Goal: Task Accomplishment & Management: Manage account settings

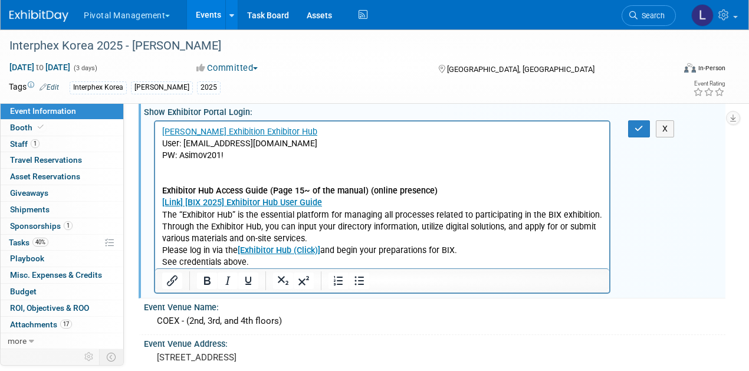
scroll to position [783, 0]
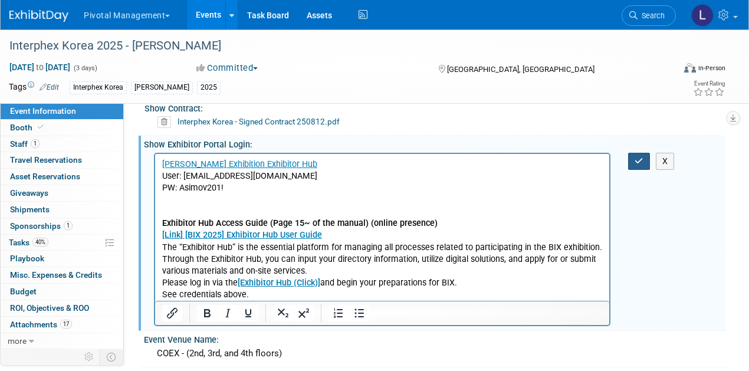
click at [639, 157] on icon "button" at bounding box center [639, 161] width 9 height 8
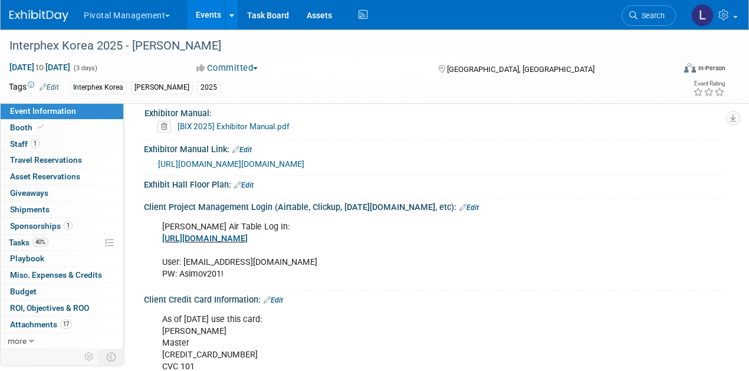
scroll to position [1554, 0]
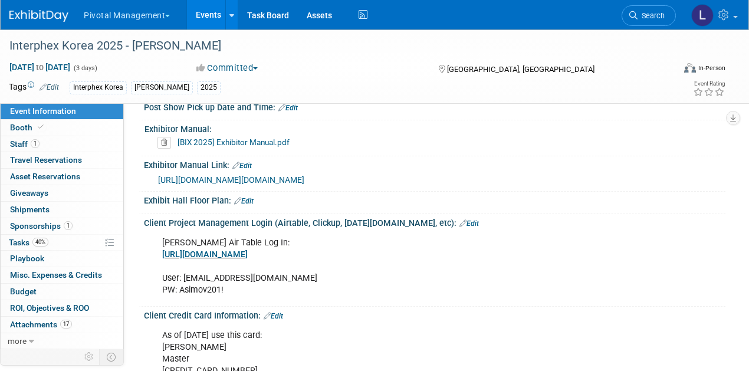
click at [252, 201] on link "Edit" at bounding box center [243, 201] width 19 height 8
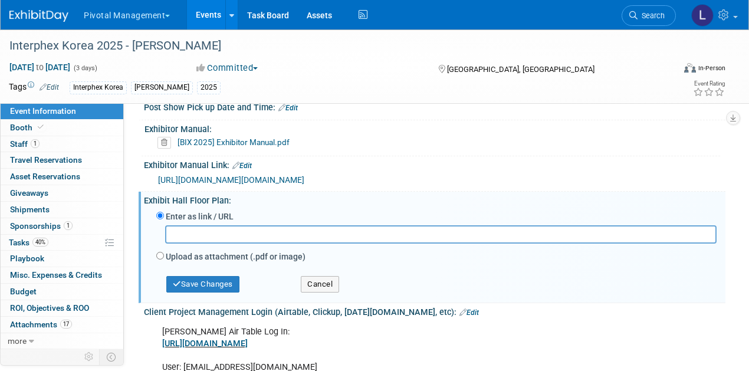
click at [165, 257] on div "Upload as attachment (.pdf or image)" at bounding box center [436, 258] width 560 height 16
click at [160, 258] on input "Upload as attachment (.pdf or image)" at bounding box center [160, 256] width 8 height 8
radio input "true"
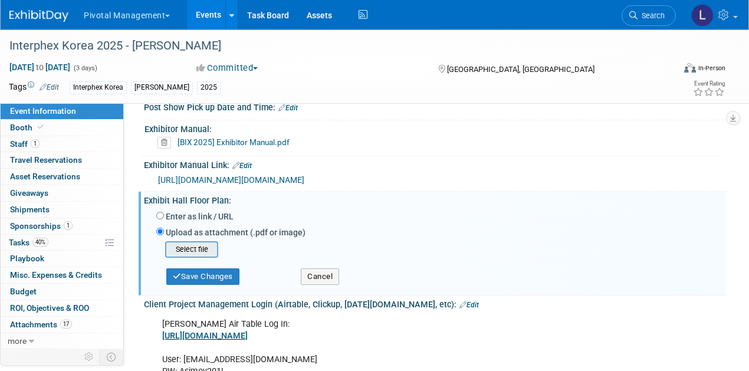
click at [196, 250] on input "file" at bounding box center [147, 249] width 140 height 14
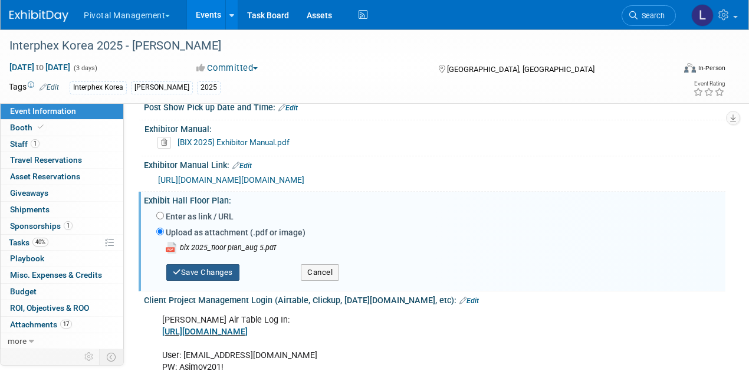
click at [224, 281] on button "Save Changes" at bounding box center [202, 272] width 73 height 17
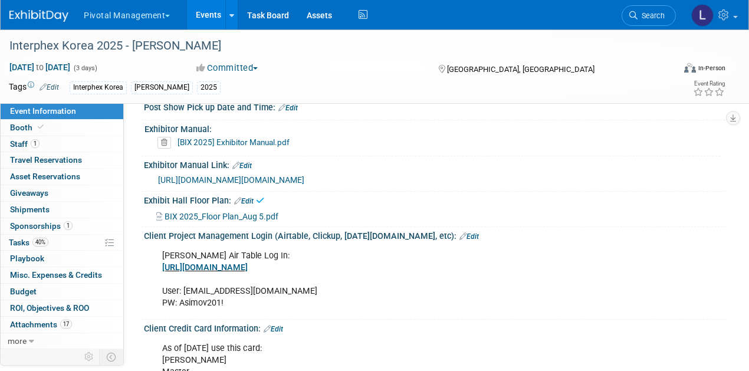
click at [262, 218] on span "BIX 2025_Floor Plan_Aug 5.pdf" at bounding box center [222, 216] width 114 height 9
click at [27, 240] on span "Tasks 40%" at bounding box center [29, 242] width 40 height 9
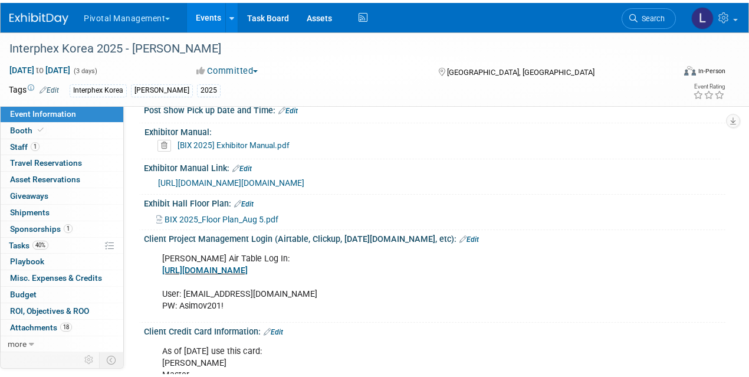
scroll to position [0, 0]
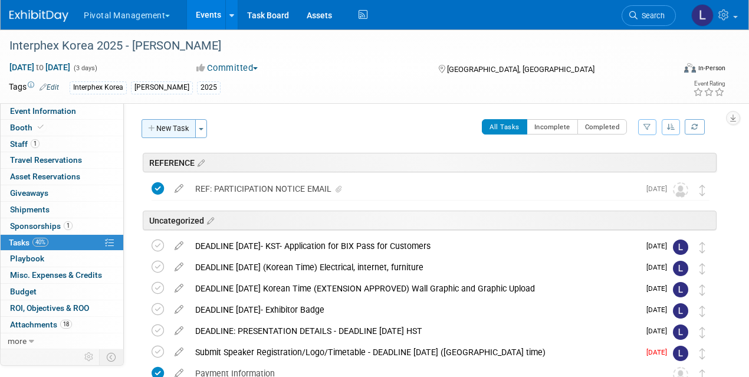
click at [169, 132] on button "New Task" at bounding box center [169, 128] width 54 height 19
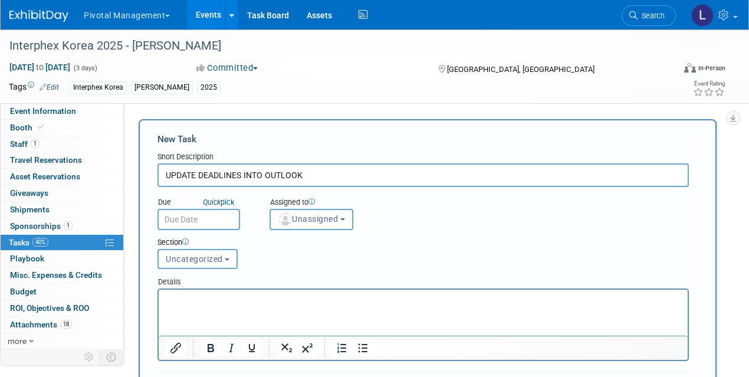
drag, startPoint x: 195, startPoint y: 175, endPoint x: 158, endPoint y: 175, distance: 37.2
click at [158, 175] on input "UPDATE DEADLINES INTO OUTLOOK" at bounding box center [424, 175] width 532 height 24
type input "INPUT DEADLINES INTO OUTLOOK"
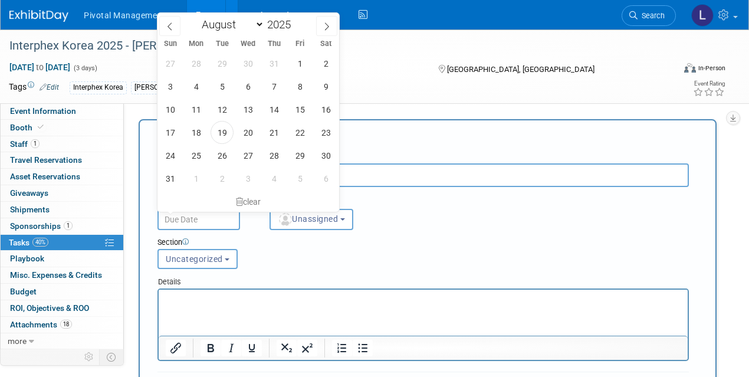
click at [176, 213] on input "text" at bounding box center [199, 219] width 83 height 21
click at [245, 133] on span "20" at bounding box center [248, 132] width 23 height 23
type input "Aug 20, 2025"
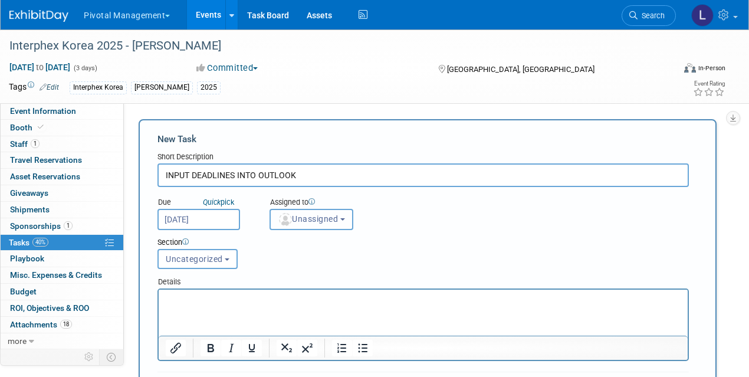
click at [348, 221] on button "Unassigned" at bounding box center [312, 219] width 84 height 21
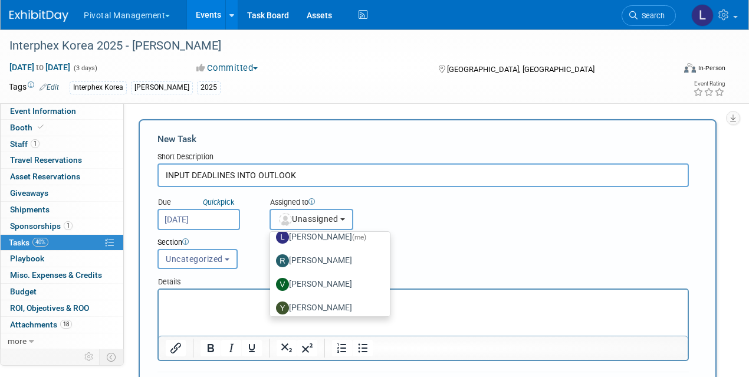
scroll to position [103, 0]
drag, startPoint x: 382, startPoint y: 248, endPoint x: 229, endPoint y: 1, distance: 290.9
click at [342, 231] on label "Leslie Pelton (me)" at bounding box center [327, 238] width 102 height 19
click at [272, 233] on input "Leslie Pelton (me)" at bounding box center [268, 237] width 8 height 8
select select "dc5d874d-e65f-4397-9ee7-21f806dbe4f5"
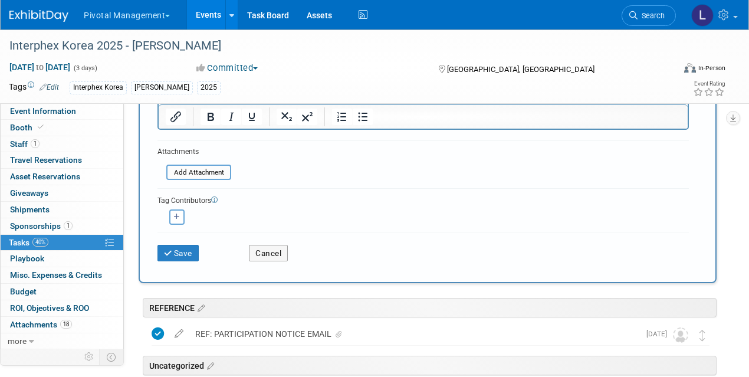
scroll to position [265, 0]
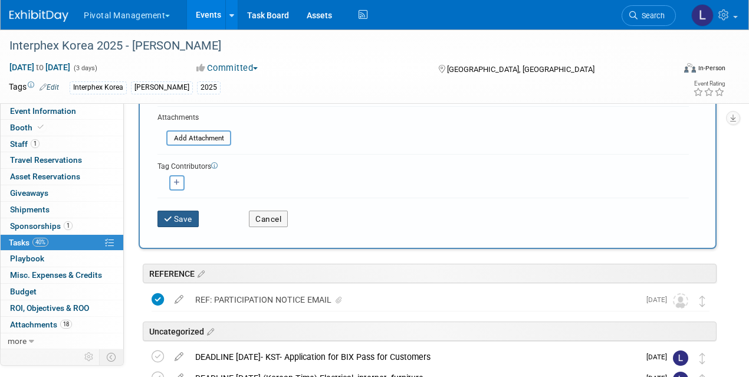
click at [186, 218] on button "Save" at bounding box center [178, 219] width 41 height 17
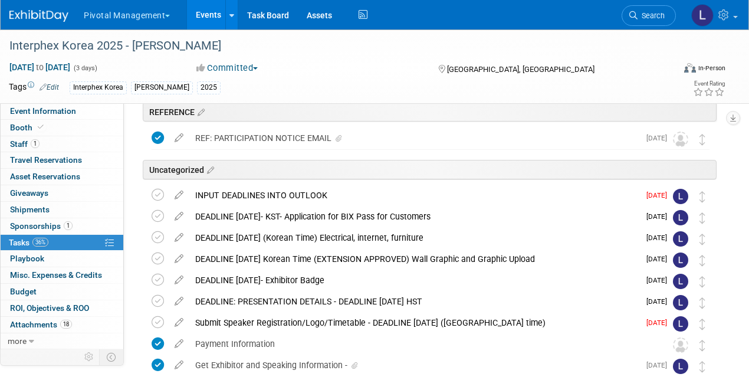
scroll to position [0, 0]
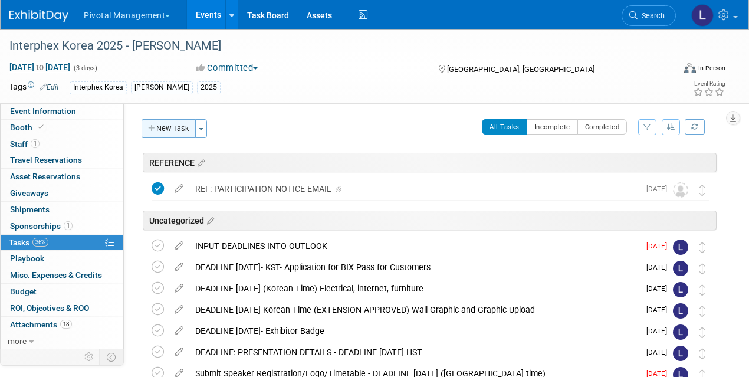
click at [175, 127] on button "New Task" at bounding box center [169, 128] width 54 height 19
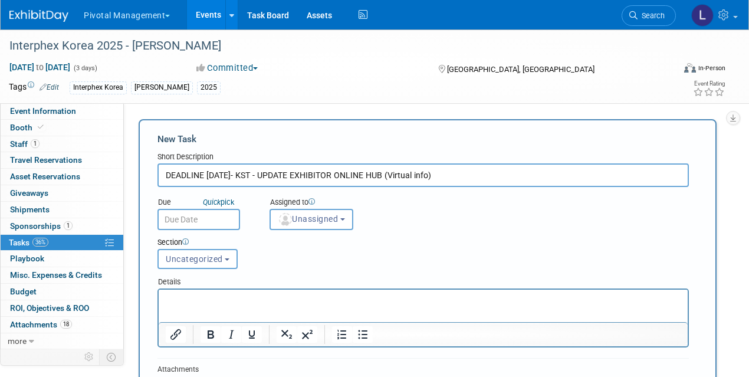
type input "DEADLINE AUGUST 20- KST - UPDATE EXHIBITOR ONLINE HUB (Virtual info)"
click at [326, 230] on div "Section Uncategorized REFERENCE Uncategorized Uncategorized REFERENCE" at bounding box center [400, 250] width 503 height 41
click at [327, 222] on span "Unassigned" at bounding box center [308, 218] width 60 height 9
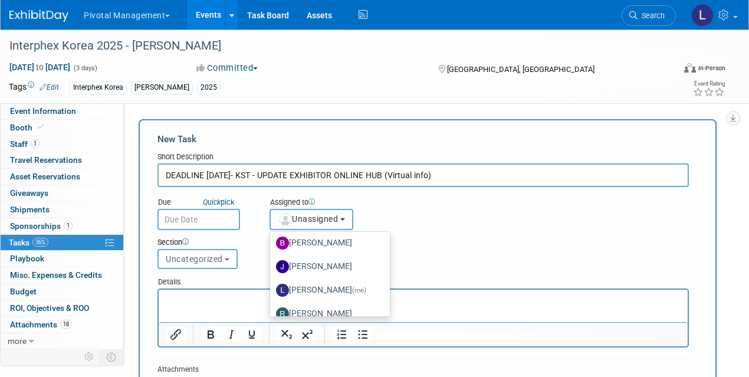
scroll to position [57, 0]
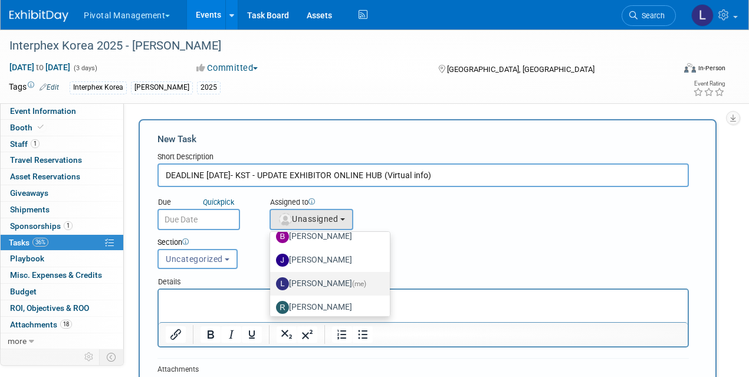
click at [331, 277] on label "Leslie Pelton (me)" at bounding box center [327, 283] width 102 height 19
click at [272, 278] on input "Leslie Pelton (me)" at bounding box center [268, 282] width 8 height 8
select select "dc5d874d-e65f-4397-9ee7-21f806dbe4f5"
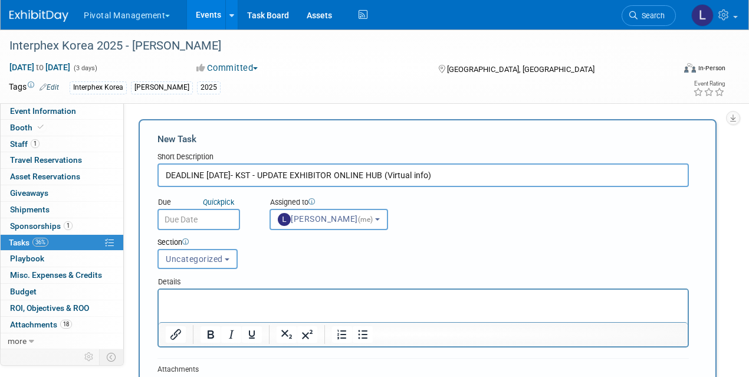
click at [217, 225] on input "text" at bounding box center [199, 219] width 83 height 21
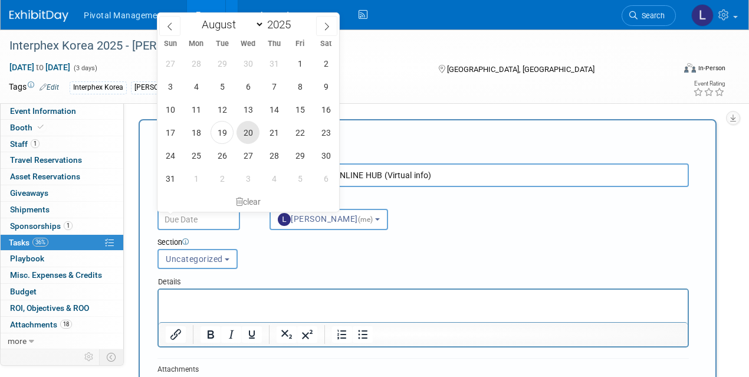
click at [245, 133] on span "20" at bounding box center [248, 132] width 23 height 23
type input "Aug 20, 2025"
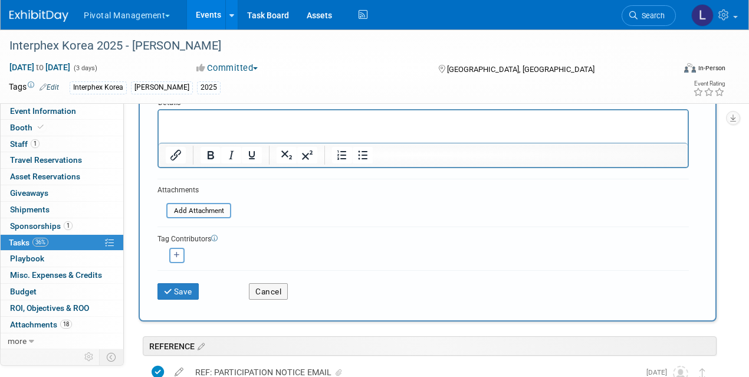
scroll to position [182, 0]
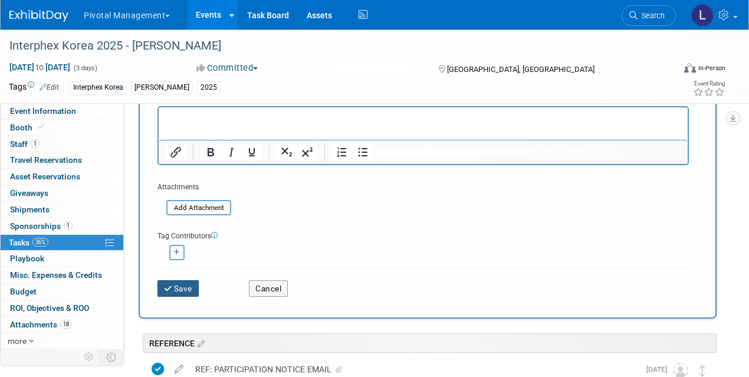
click at [173, 290] on button "Save" at bounding box center [178, 288] width 41 height 17
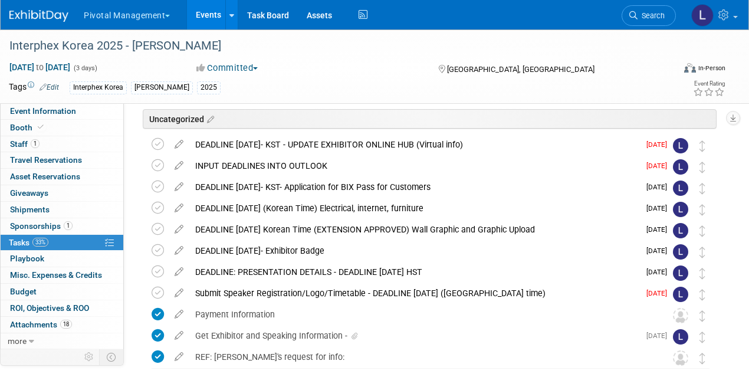
scroll to position [19, 0]
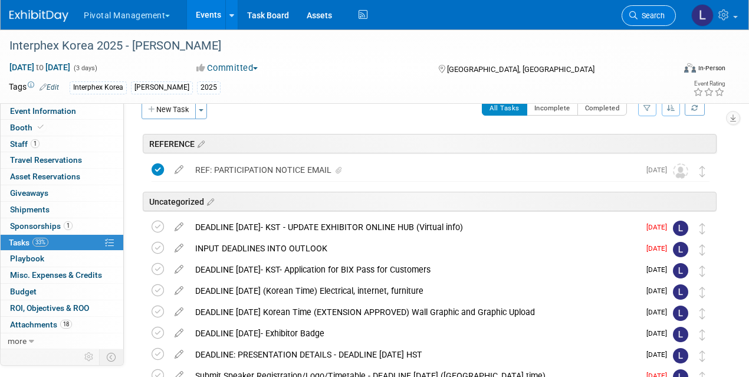
click at [667, 19] on link "Search" at bounding box center [649, 15] width 54 height 21
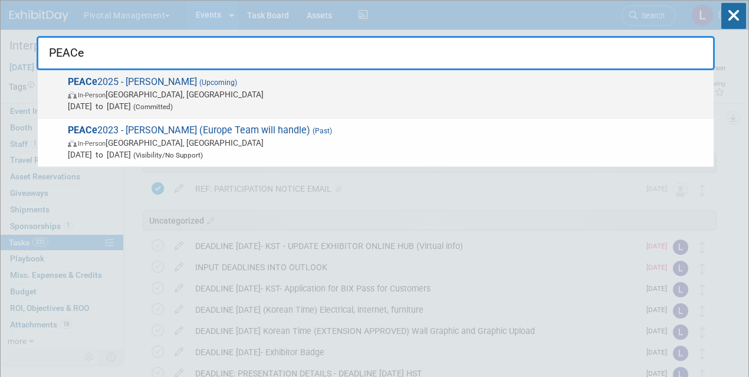
type input "PEACe"
click at [114, 102] on span "Sep 15, 2025 to Sep 18, 2025 (Committed)" at bounding box center [388, 106] width 640 height 12
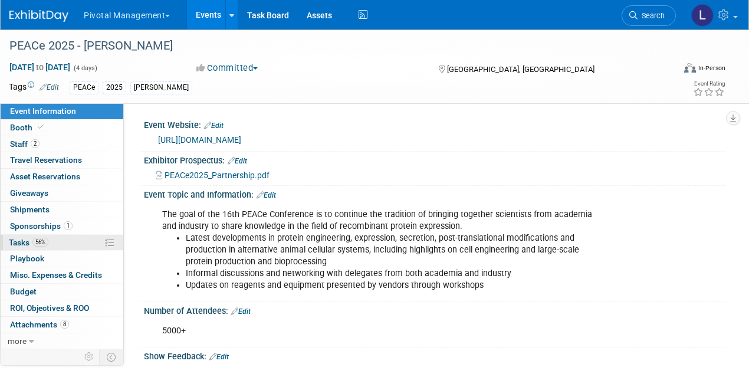
click at [47, 242] on span "56%" at bounding box center [40, 242] width 16 height 9
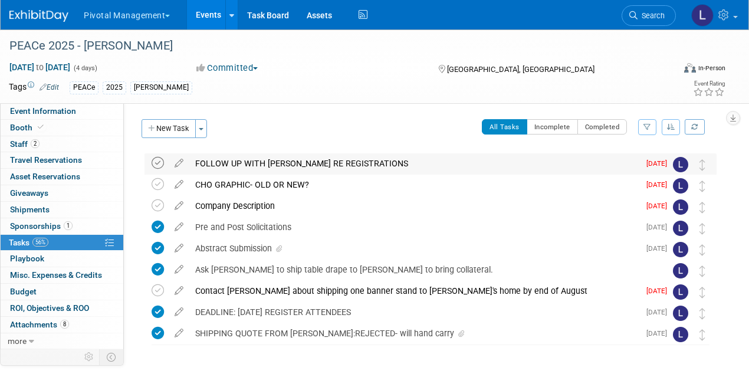
click at [155, 162] on icon at bounding box center [158, 163] width 12 height 12
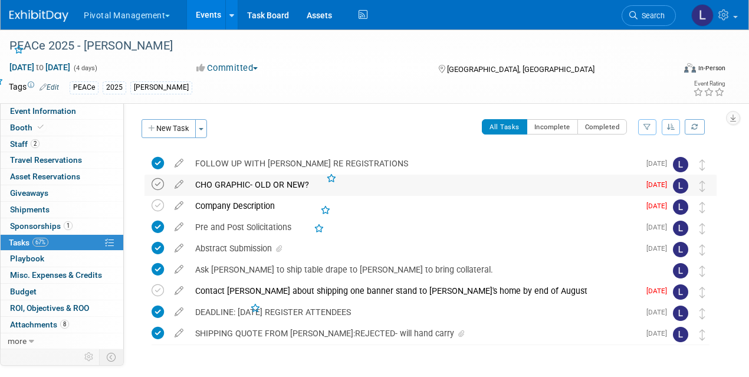
click at [158, 183] on icon at bounding box center [158, 184] width 12 height 12
click at [159, 208] on icon at bounding box center [158, 205] width 12 height 12
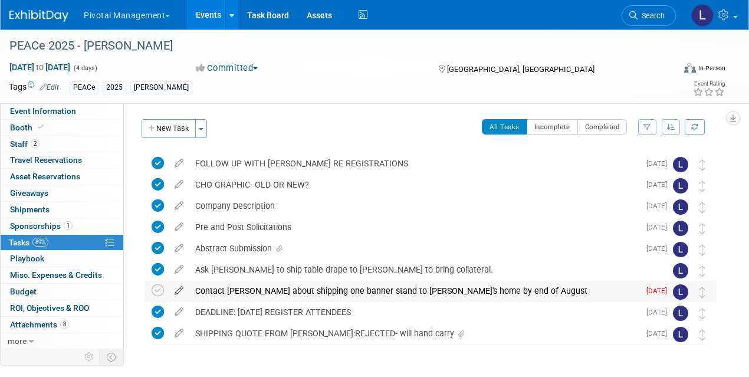
click at [178, 291] on icon at bounding box center [179, 288] width 21 height 15
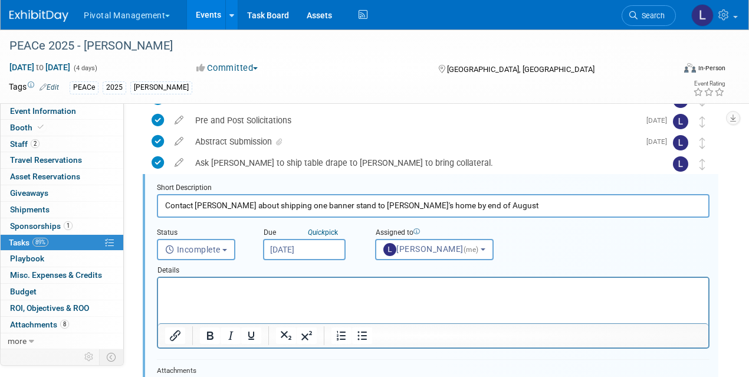
scroll to position [107, 0]
drag, startPoint x: 401, startPoint y: 205, endPoint x: 498, endPoint y: 206, distance: 97.4
click at [498, 206] on input "Contact [PERSON_NAME] about shipping one banner stand to [PERSON_NAME]'s home b…" at bounding box center [433, 204] width 553 height 23
type input "Contact [PERSON_NAME] about shipping one banner stand to [PERSON_NAME]'s home b…"
click at [235, 293] on html at bounding box center [433, 285] width 550 height 16
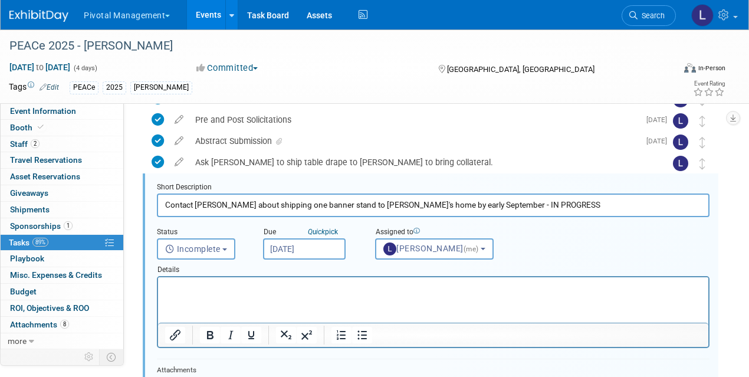
click at [294, 252] on input "[DATE]" at bounding box center [304, 248] width 83 height 21
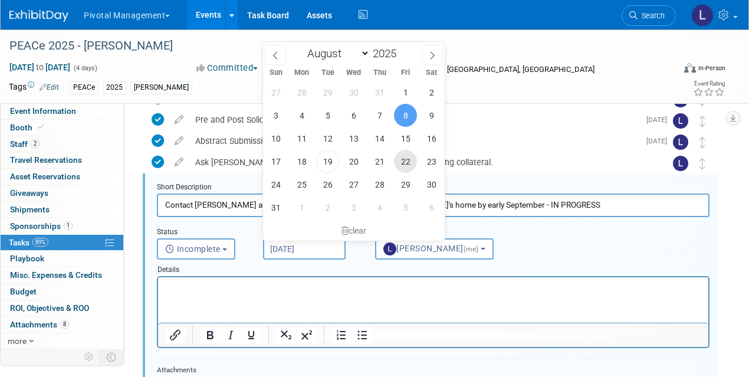
click at [401, 156] on span "22" at bounding box center [405, 161] width 23 height 23
type input "[DATE]"
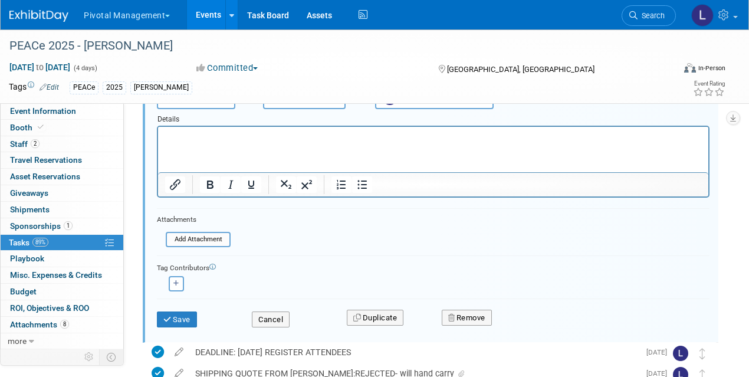
scroll to position [337, 0]
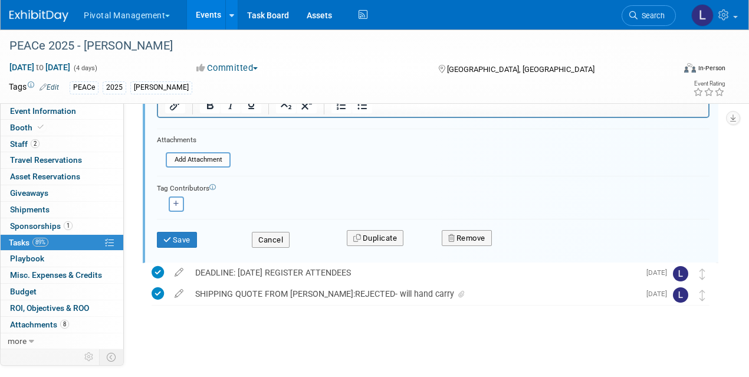
click at [168, 248] on div "Save Cancel Duplicate Remove" at bounding box center [433, 238] width 570 height 28
click at [168, 244] on button "Save" at bounding box center [177, 240] width 40 height 17
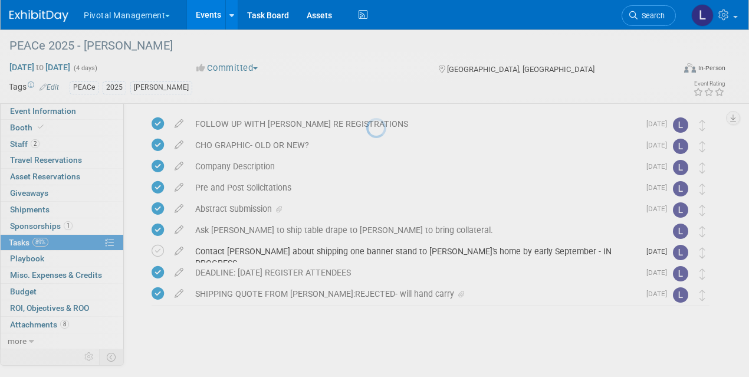
scroll to position [39, 0]
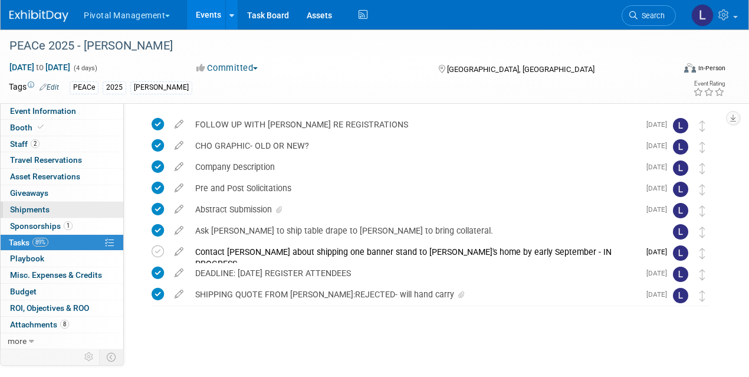
click at [37, 210] on span "Shipments 0" at bounding box center [30, 209] width 40 height 9
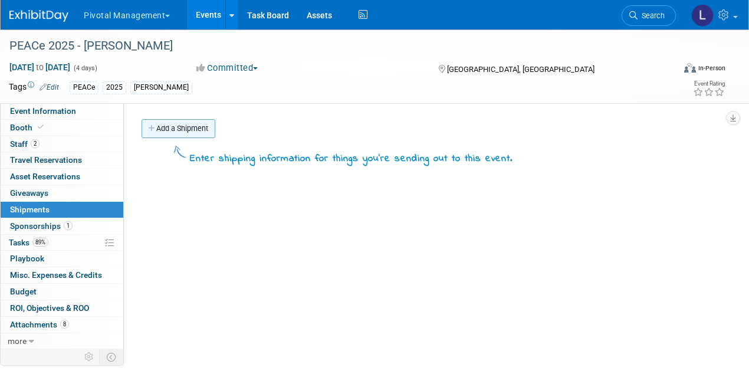
click at [168, 130] on link "Add a Shipment" at bounding box center [179, 128] width 74 height 19
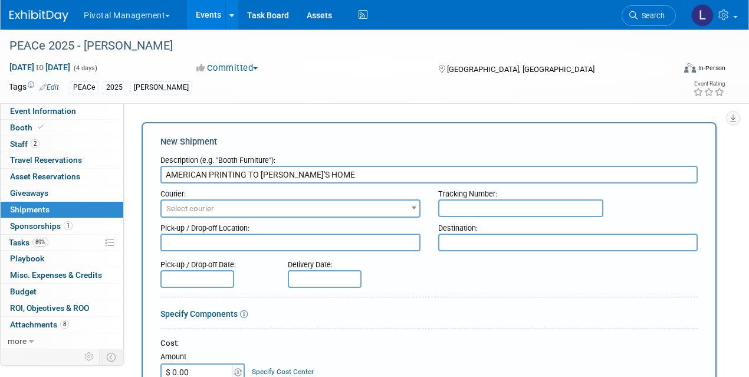
type input "AMERICAN PRINTING TO [PERSON_NAME]'S HOME"
click at [204, 205] on span "Select courier" at bounding box center [190, 208] width 48 height 9
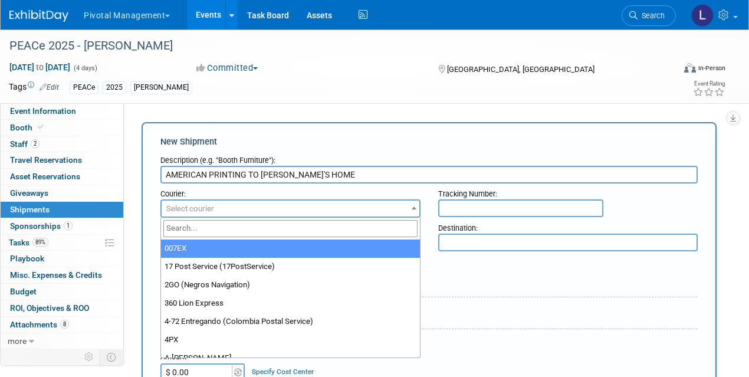
click at [214, 225] on input "search" at bounding box center [290, 228] width 254 height 17
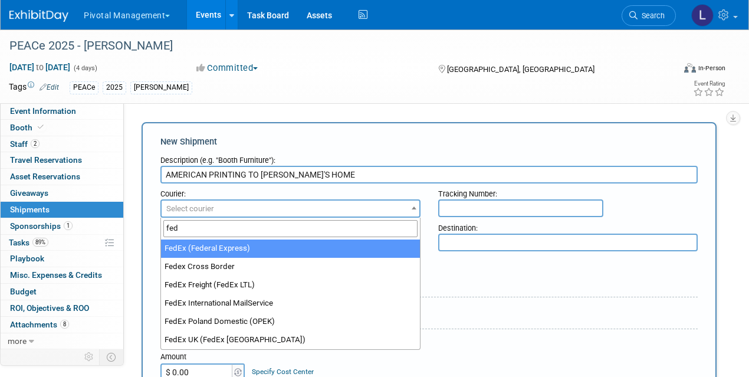
type input "fed"
select select "206"
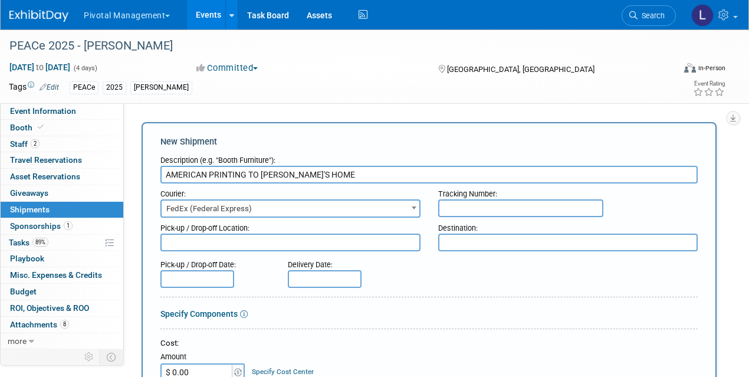
click at [248, 243] on textarea at bounding box center [290, 243] width 260 height 18
type textarea "American Printing"
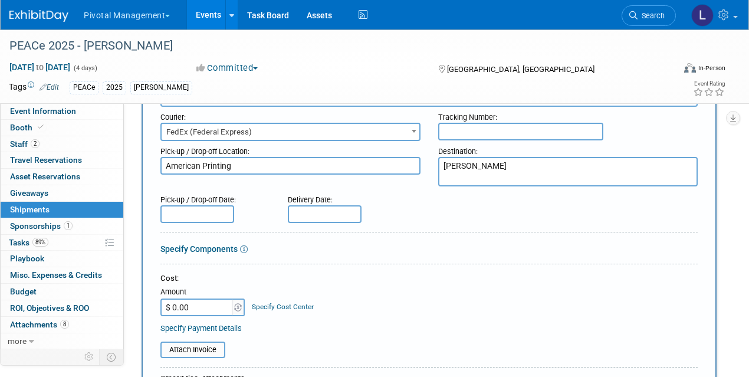
scroll to position [68, 0]
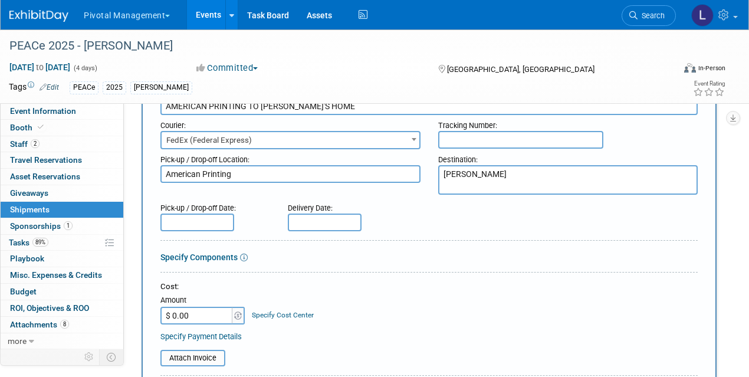
paste textarea "[PERSON_NAME] [STREET_ADDRESS] Fed Ex account #625844711"
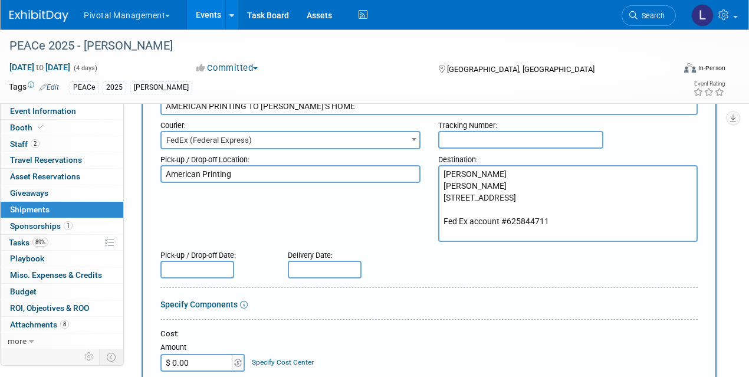
drag, startPoint x: 508, startPoint y: 184, endPoint x: 442, endPoint y: 185, distance: 66.1
click at [442, 185] on textarea "[PERSON_NAME] [PERSON_NAME] [STREET_ADDRESS] Fed Ex account #625844711" at bounding box center [568, 203] width 260 height 77
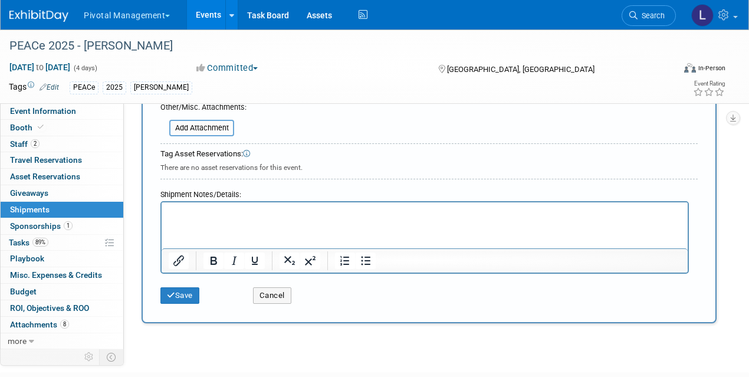
scroll to position [385, 0]
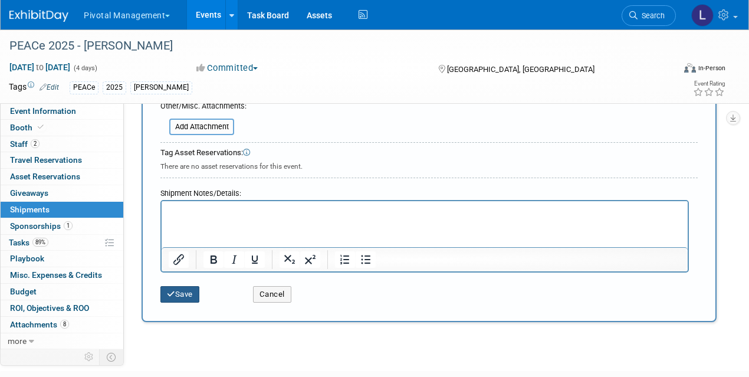
type textarea "[PERSON_NAME] [STREET_ADDRESS] Fed Ex account #625844711"
click at [190, 294] on button "Save" at bounding box center [179, 294] width 39 height 17
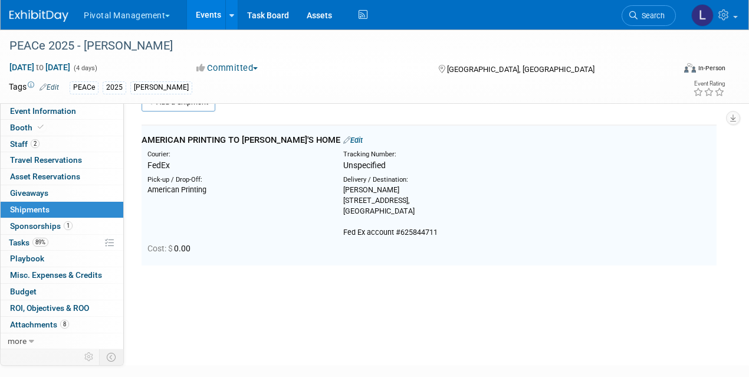
scroll to position [26, 0]
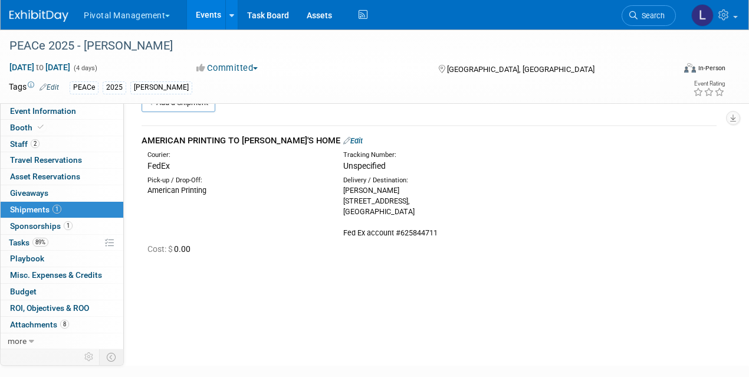
click at [343, 140] on link "Edit" at bounding box center [352, 140] width 19 height 9
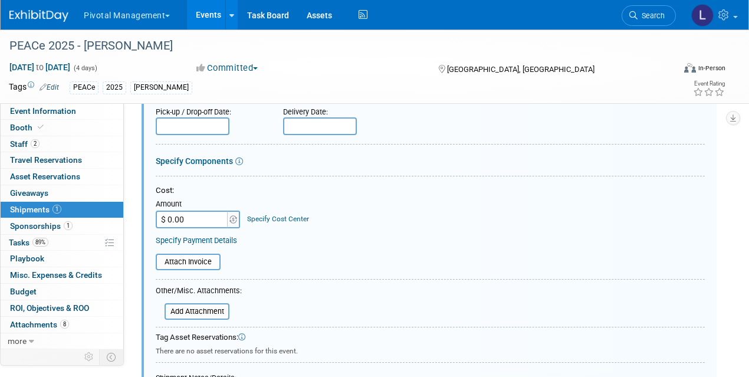
scroll to position [223, 0]
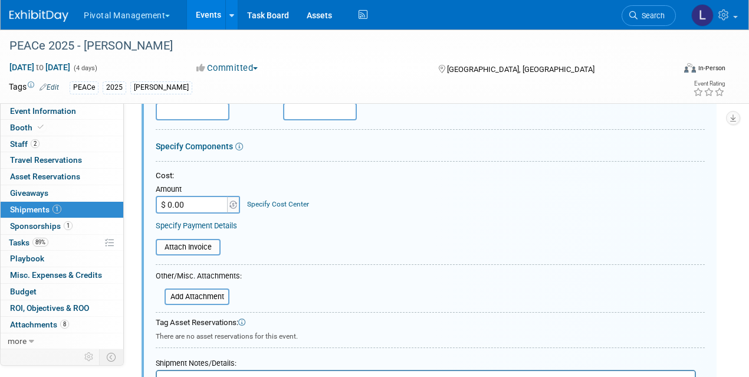
click at [212, 147] on link "Specify Components" at bounding box center [194, 146] width 77 height 9
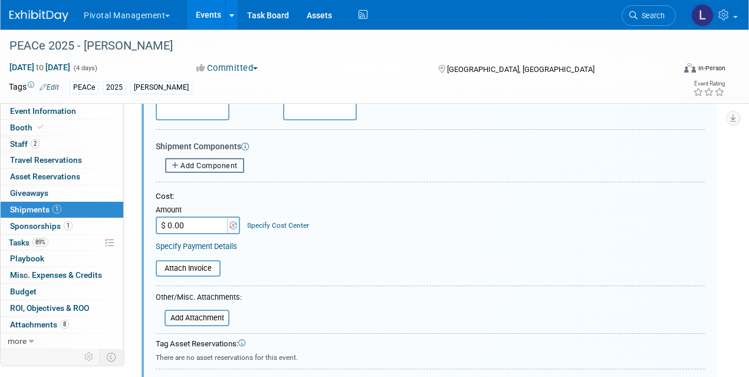
click at [204, 162] on span "Add Component" at bounding box center [209, 166] width 57 height 8
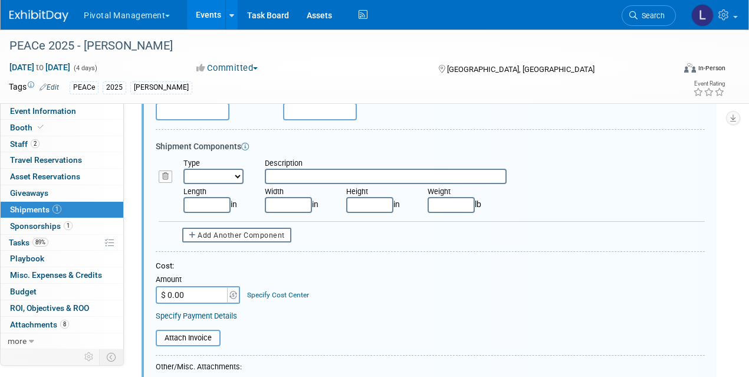
click at [217, 173] on select "Bag Bin Box Bundle Cage Case Container Cooler Crate Drum/Barrel Envelope Machin…" at bounding box center [213, 176] width 60 height 15
select select "8"
click at [183, 169] on select "Bag Bin Box Bundle Cage Case Container Cooler Crate Drum/Barrel Envelope Machin…" at bounding box center [213, 176] width 60 height 15
click at [280, 175] on input "text" at bounding box center [386, 176] width 242 height 15
type input "Soft"
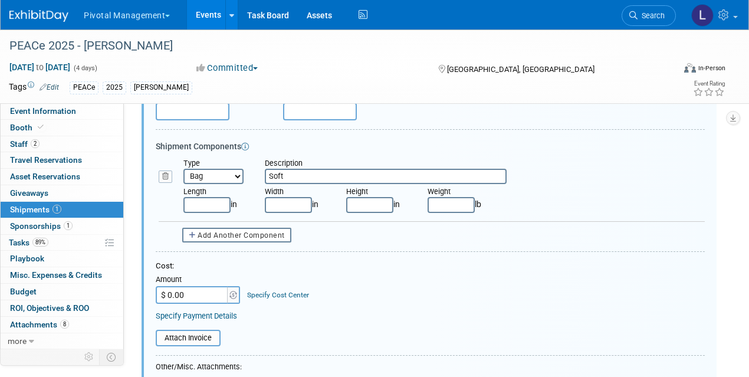
click at [240, 175] on select "Bag Bin Box Bundle Cage Case Container Cooler Crate Drum/Barrel Envelope Machin…" at bounding box center [213, 176] width 60 height 15
select select "6"
click at [183, 169] on select "Bag Bin Box Bundle Cage Case Container Cooler Crate Drum/Barrel Envelope Machin…" at bounding box center [213, 176] width 60 height 15
click at [285, 177] on input "Soft" at bounding box center [386, 176] width 242 height 15
drag, startPoint x: 285, startPoint y: 176, endPoint x: 240, endPoint y: 172, distance: 45.1
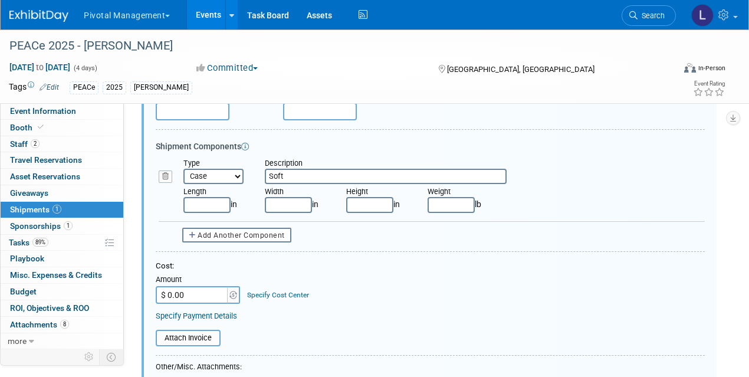
click at [240, 172] on div "Type Bag Bin Box Bundle Cage Case Container Cooler Crate Drum/Barrel Envelope M…" at bounding box center [444, 171] width 539 height 26
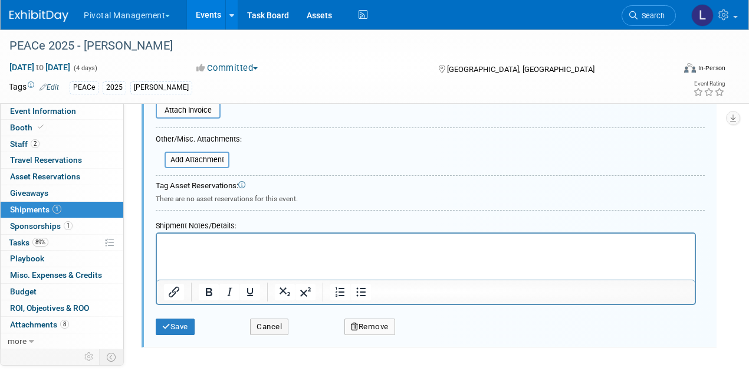
scroll to position [469, 0]
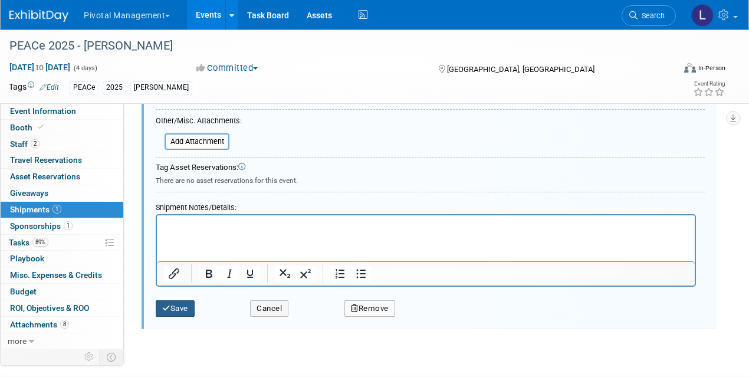
type input "One (1) soft case in box with banner stand, CHO and backing"
click at [181, 309] on button "Save" at bounding box center [175, 308] width 39 height 17
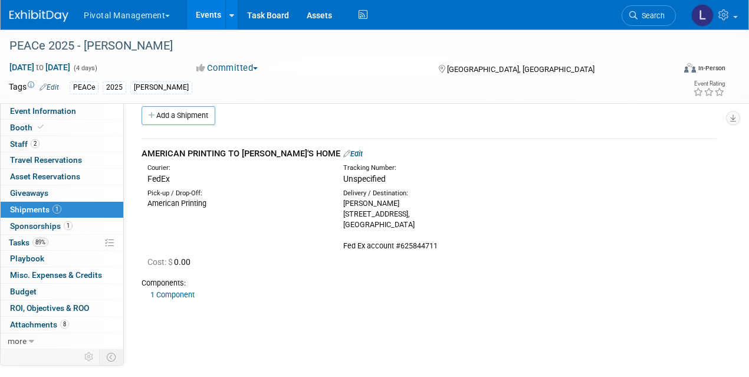
scroll to position [0, 0]
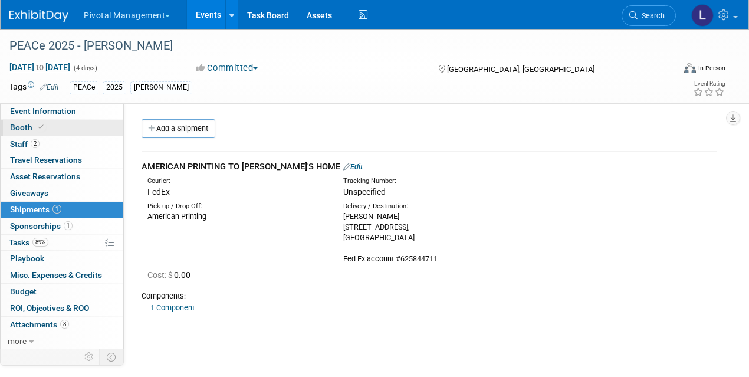
click at [22, 128] on span "Booth" at bounding box center [28, 127] width 36 height 9
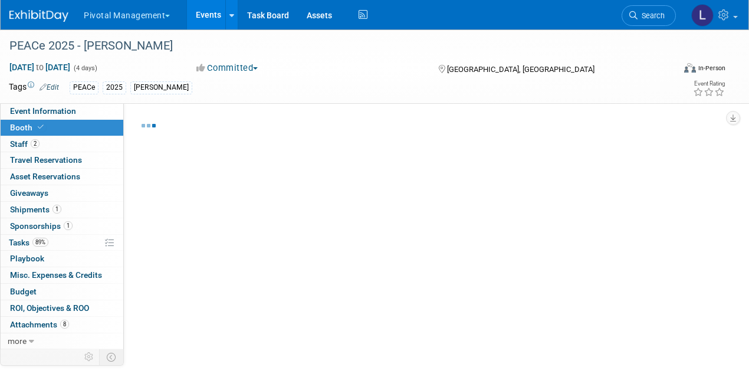
select select "Yes"
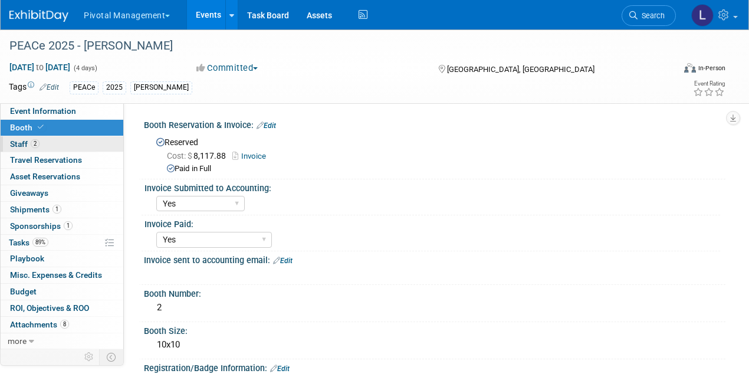
click at [21, 140] on span "Staff 2" at bounding box center [24, 143] width 29 height 9
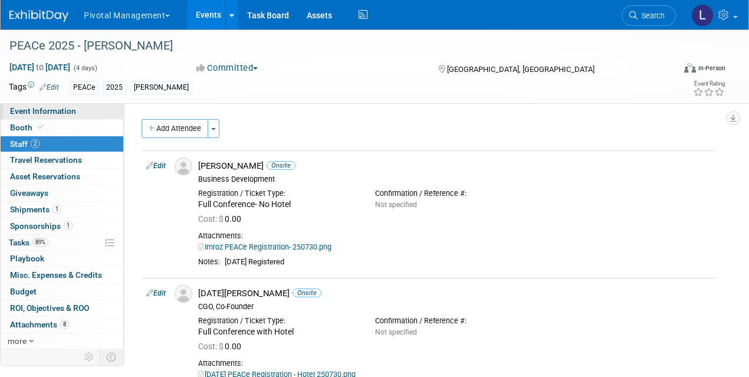
drag, startPoint x: 27, startPoint y: 122, endPoint x: 29, endPoint y: 106, distance: 16.2
click at [27, 122] on link "Booth" at bounding box center [62, 128] width 123 height 16
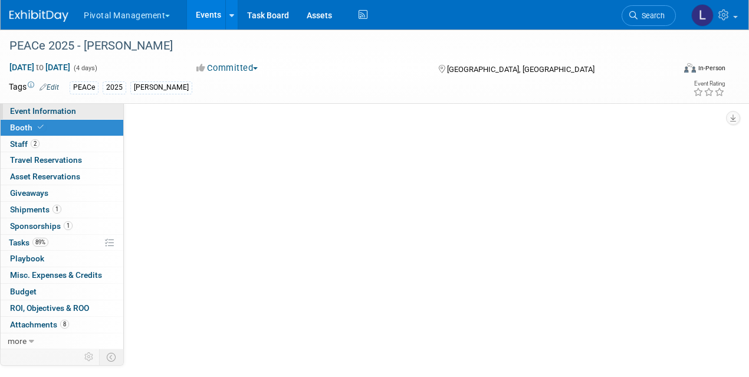
select select "Yes"
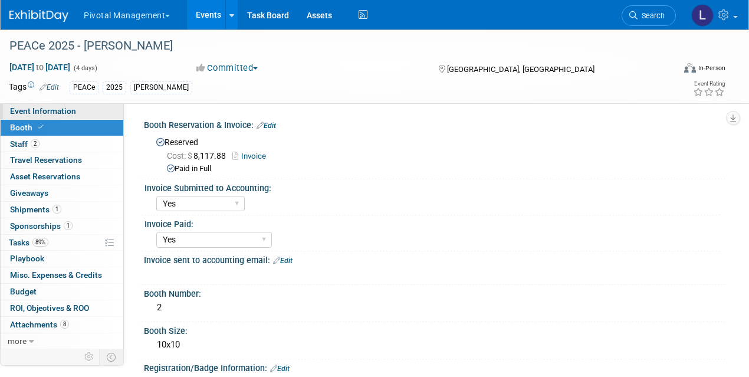
click at [30, 104] on link "Event Information" at bounding box center [62, 111] width 123 height 16
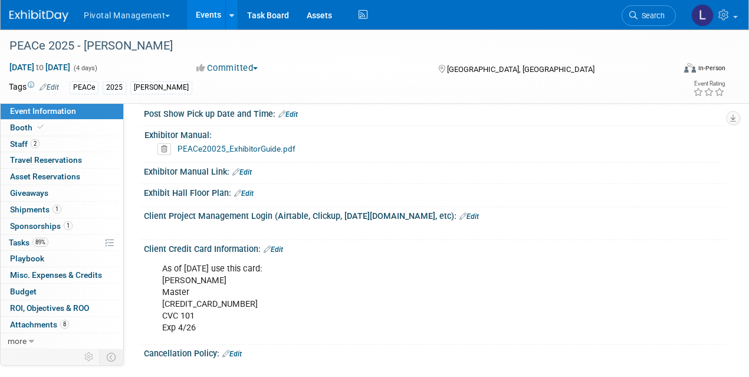
scroll to position [1701, 0]
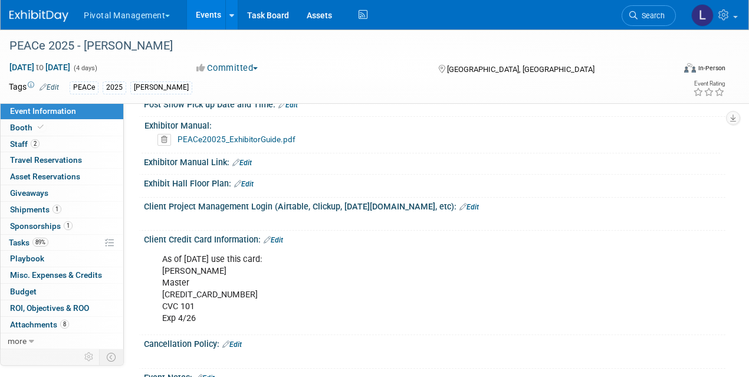
click at [460, 203] on link "Edit" at bounding box center [469, 207] width 19 height 8
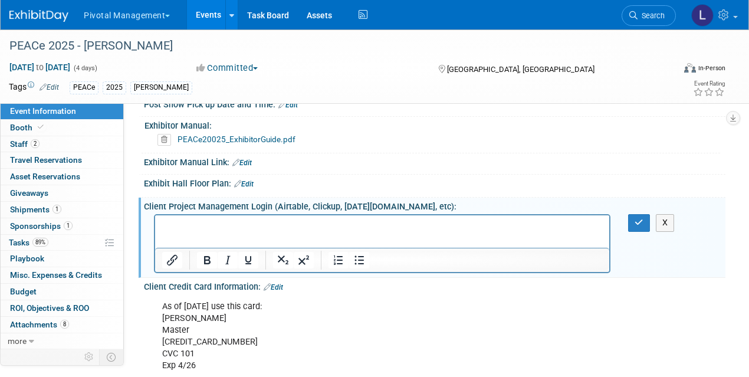
scroll to position [0, 0]
click at [167, 222] on p "Rich Text Area. Press ALT-0 for help." at bounding box center [382, 226] width 441 height 12
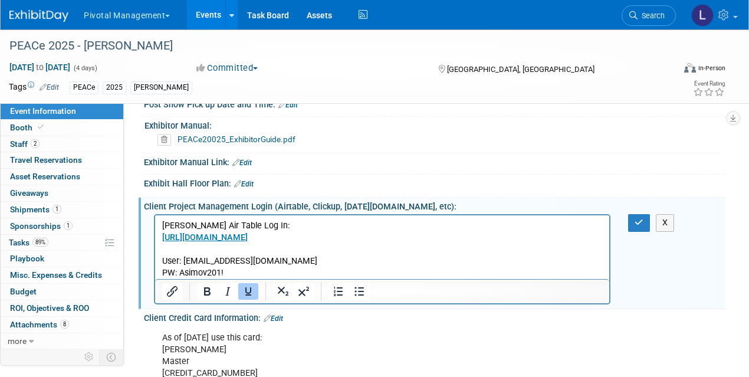
click at [211, 250] on p "[PERSON_NAME] Air Table Log In: [URL][DOMAIN_NAME] User: [EMAIL_ADDRESS][DOMAIN…" at bounding box center [382, 249] width 441 height 59
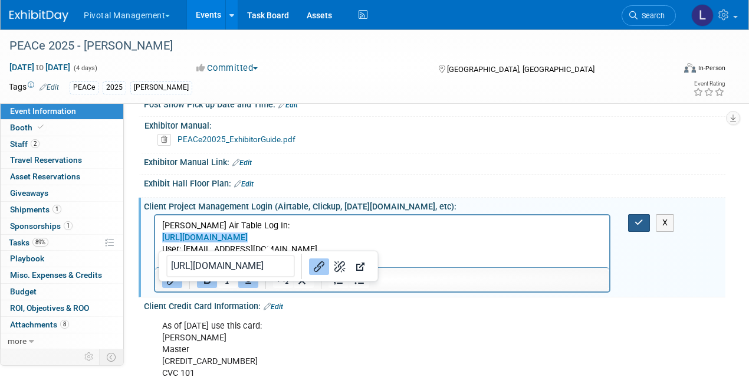
click at [635, 229] on button "button" at bounding box center [639, 222] width 22 height 17
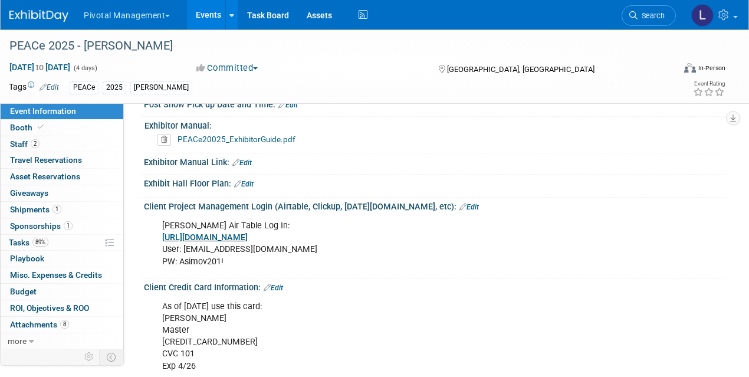
click at [250, 140] on link "PEACe20025_ExhibitorGuide.pdf" at bounding box center [237, 139] width 118 height 9
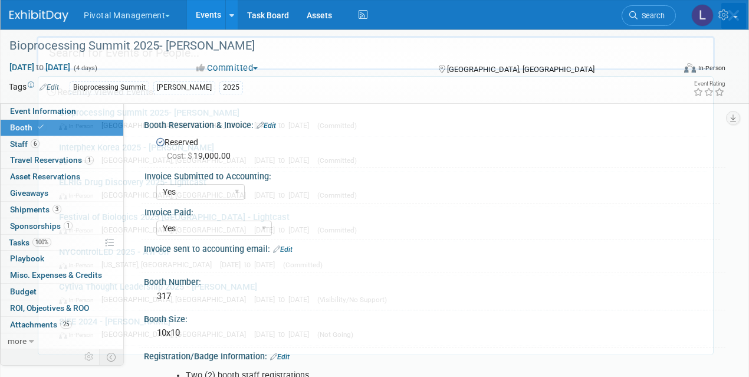
select select "Yes"
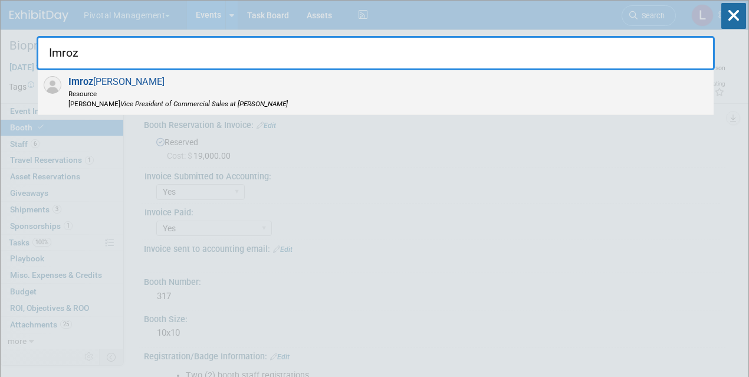
type input "Imroz"
click at [180, 107] on icon "Vice President of Commercial Sales at Asimov" at bounding box center [204, 104] width 168 height 8
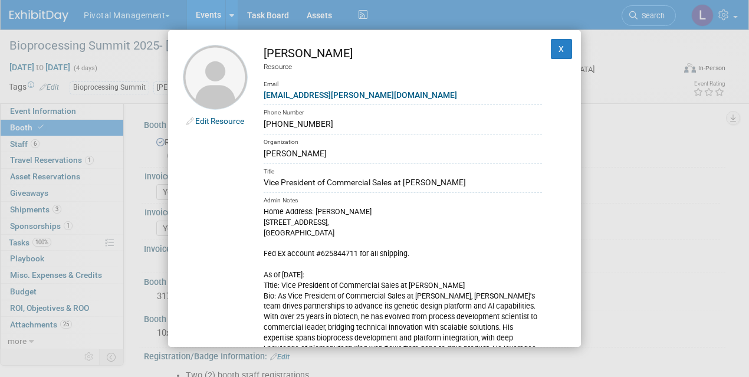
drag, startPoint x: 317, startPoint y: 211, endPoint x: 358, endPoint y: 252, distance: 58.0
click at [358, 252] on div "Home Address: Imroz Ghangas 212 Fonthill Court, Danville, CA 94506 Fed Ex accou…" at bounding box center [403, 332] width 278 height 253
copy div "Imroz Ghangas 212 Fonthill Court, Danville, CA 94506 Fed Ex account #625844711"
click at [556, 53] on button "X" at bounding box center [561, 49] width 21 height 20
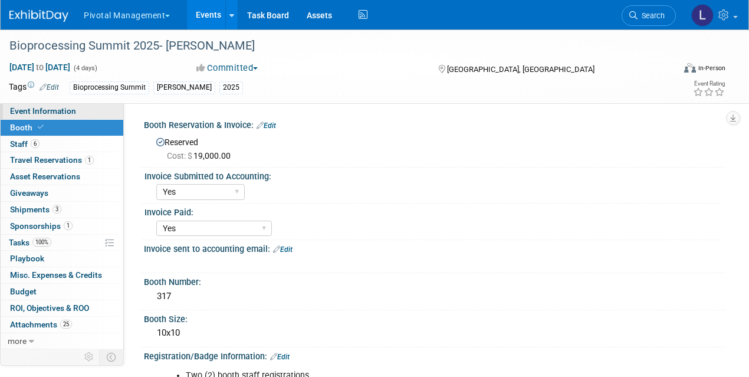
click at [61, 117] on link "Event Information" at bounding box center [62, 111] width 123 height 16
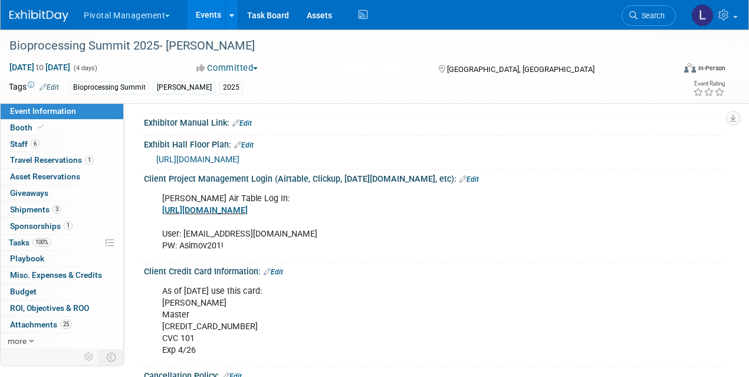
scroll to position [2071, 0]
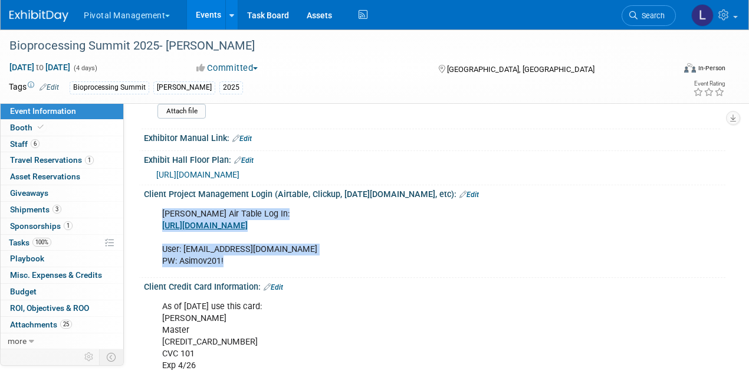
drag, startPoint x: 163, startPoint y: 212, endPoint x: 248, endPoint y: 265, distance: 99.9
click at [248, 265] on div "[PERSON_NAME] Air Table Log In: [URL][DOMAIN_NAME] User: [EMAIL_ADDRESS][DOMAIN…" at bounding box center [382, 237] width 457 height 71
copy div "[PERSON_NAME] Air Table Log In: [URL][DOMAIN_NAME] User: [EMAIL_ADDRESS][DOMAIN…"
